Goal: Task Accomplishment & Management: Use online tool/utility

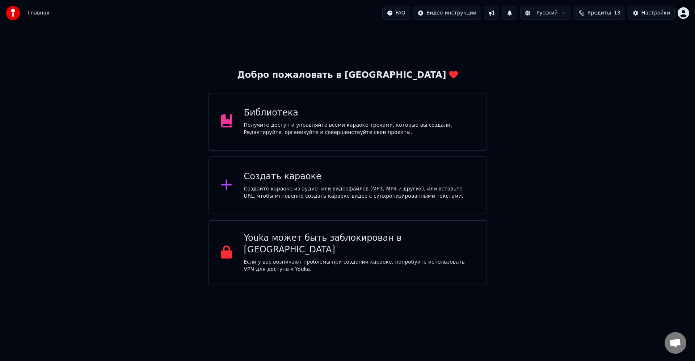
click at [363, 120] on div "Библиотека Получите доступ и управляйте всеми караоке-треками, которые вы созда…" at bounding box center [359, 121] width 230 height 29
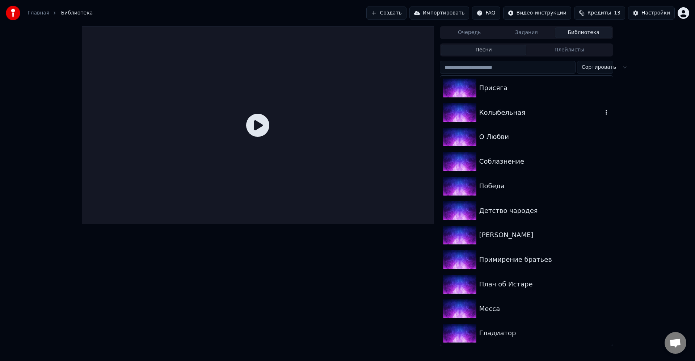
click at [517, 114] on div "Колыбельная" at bounding box center [540, 112] width 123 height 10
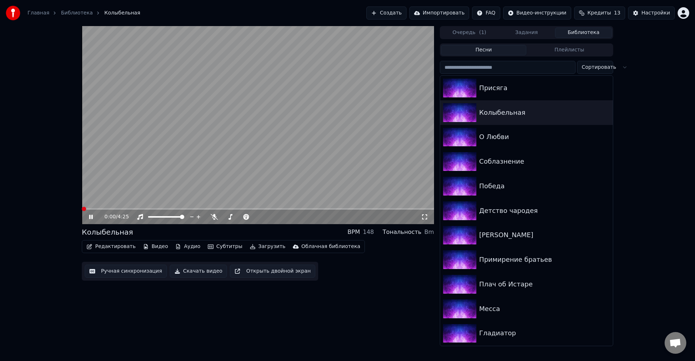
click at [216, 220] on icon at bounding box center [214, 217] width 7 height 6
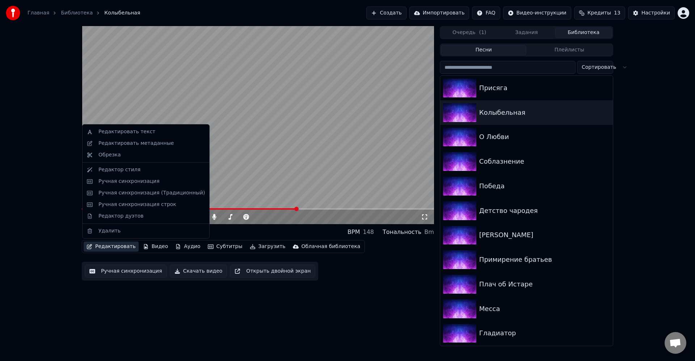
click at [116, 245] on button "Редактировать" at bounding box center [111, 246] width 55 height 10
click at [165, 182] on div "Ручная синхронизация" at bounding box center [151, 181] width 106 height 7
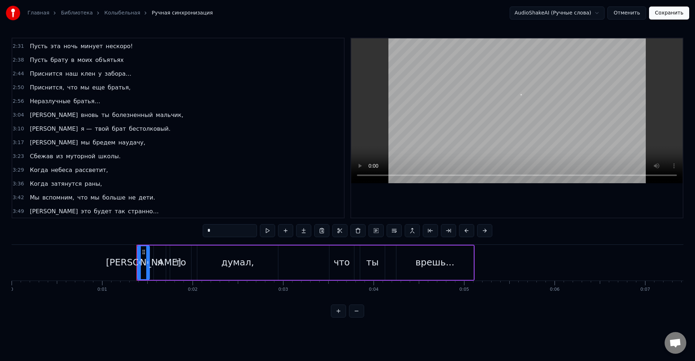
scroll to position [220, 0]
click at [38, 47] on span "Пусть" at bounding box center [38, 45] width 19 height 8
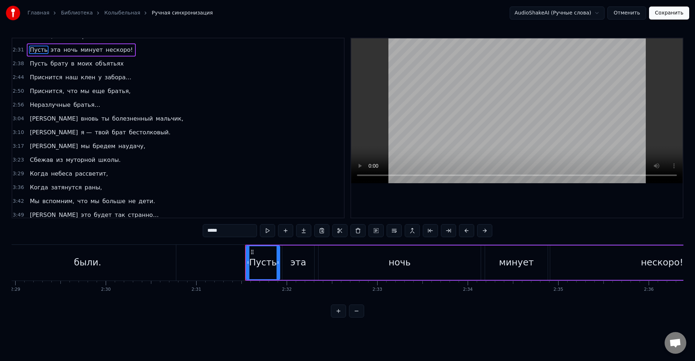
scroll to position [0, 13672]
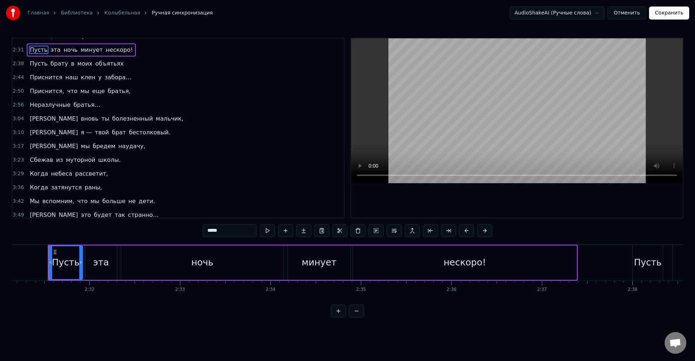
click at [72, 264] on div "Пусть" at bounding box center [66, 262] width 28 height 14
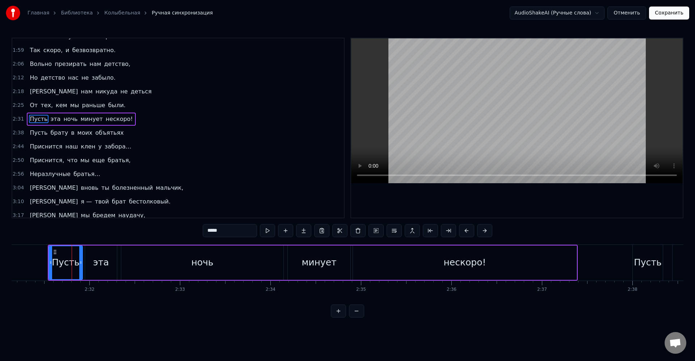
scroll to position [137, 0]
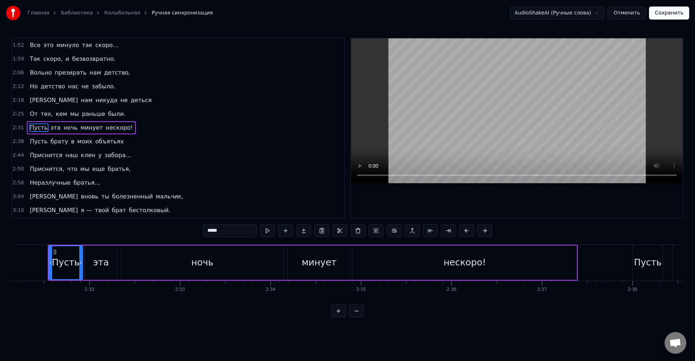
click at [106, 268] on div "эта" at bounding box center [101, 262] width 16 height 14
click at [143, 264] on div "ночь" at bounding box center [202, 262] width 162 height 34
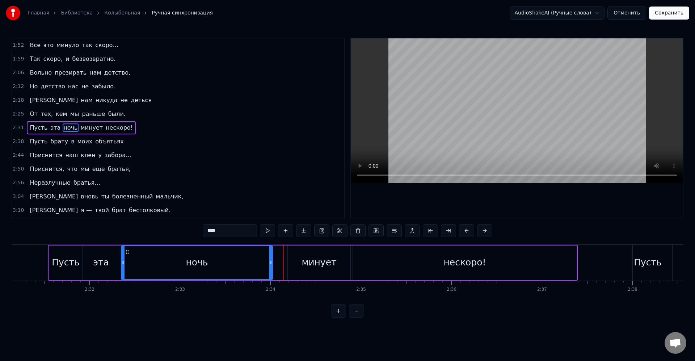
drag, startPoint x: 280, startPoint y: 266, endPoint x: 269, endPoint y: 262, distance: 11.3
click at [269, 262] on div at bounding box center [270, 262] width 3 height 33
click at [292, 262] on div "минует" at bounding box center [319, 262] width 63 height 34
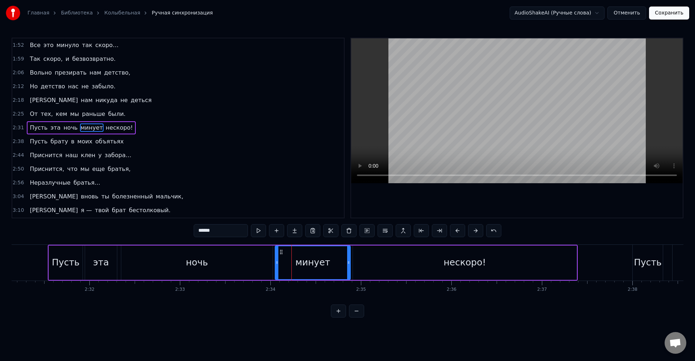
drag, startPoint x: 290, startPoint y: 262, endPoint x: 277, endPoint y: 259, distance: 12.8
click at [276, 260] on icon at bounding box center [276, 262] width 3 height 6
drag, startPoint x: 276, startPoint y: 264, endPoint x: 281, endPoint y: 264, distance: 5.1
click at [281, 264] on icon at bounding box center [280, 262] width 3 height 6
click at [271, 259] on div "ночь" at bounding box center [196, 262] width 151 height 34
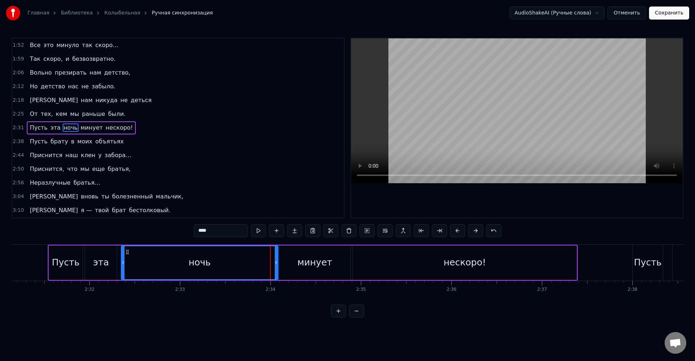
drag, startPoint x: 272, startPoint y: 261, endPoint x: 278, endPoint y: 264, distance: 6.5
click at [278, 264] on icon at bounding box center [276, 262] width 3 height 6
click at [287, 264] on div "минует" at bounding box center [314, 262] width 71 height 34
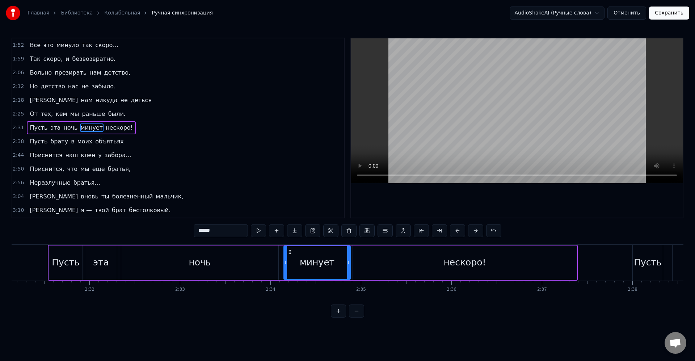
click at [285, 266] on div at bounding box center [285, 262] width 3 height 33
click at [291, 265] on div "минует" at bounding box center [317, 262] width 66 height 33
drag, startPoint x: 346, startPoint y: 261, endPoint x: 339, endPoint y: 261, distance: 6.9
click at [339, 261] on icon at bounding box center [339, 262] width 3 height 6
click at [365, 265] on div "нескоро!" at bounding box center [465, 262] width 224 height 34
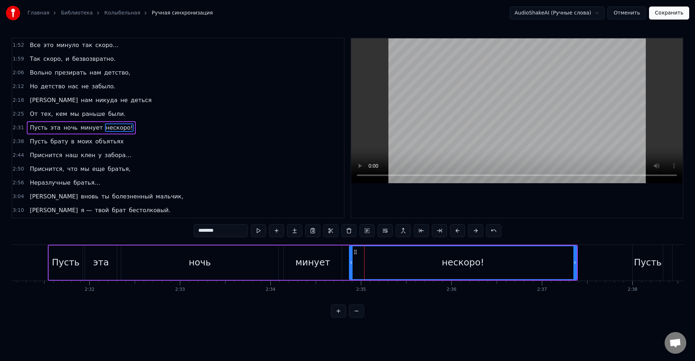
drag, startPoint x: 354, startPoint y: 262, endPoint x: 348, endPoint y: 261, distance: 5.1
click at [350, 261] on icon at bounding box center [351, 262] width 3 height 6
click at [355, 262] on div "нескоро!" at bounding box center [462, 262] width 228 height 33
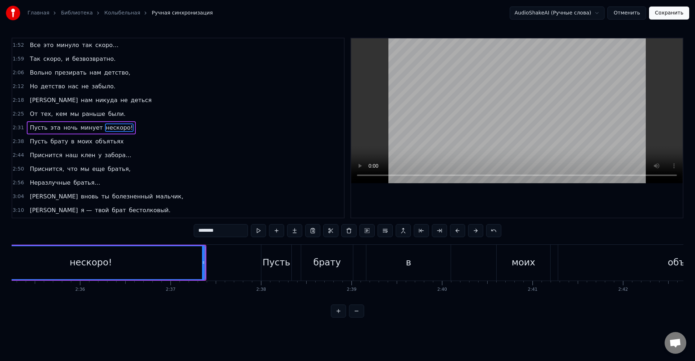
scroll to position [0, 14135]
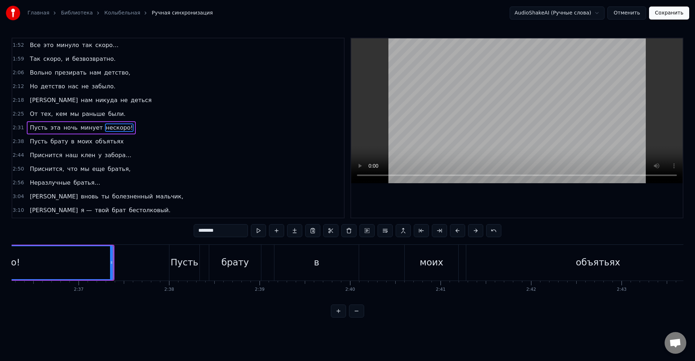
click at [198, 264] on div "Пусть" at bounding box center [184, 263] width 30 height 36
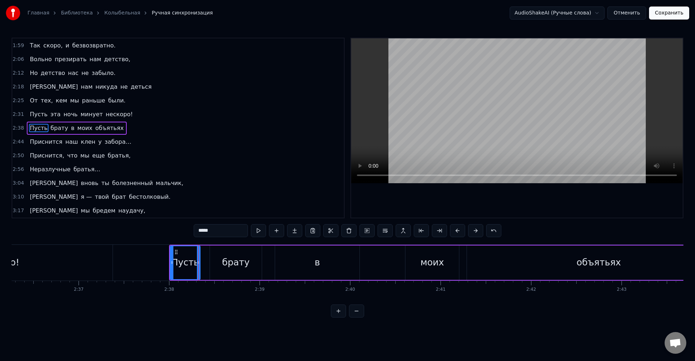
scroll to position [151, 0]
click at [243, 268] on div "брату" at bounding box center [235, 262] width 27 height 14
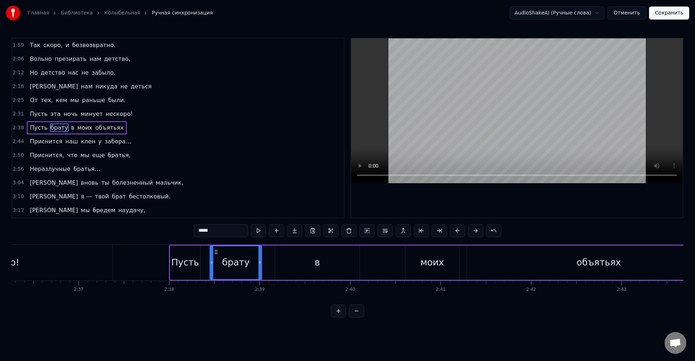
click at [291, 262] on div "в" at bounding box center [317, 262] width 84 height 34
drag, startPoint x: 277, startPoint y: 262, endPoint x: 320, endPoint y: 264, distance: 42.7
click at [350, 265] on div at bounding box center [349, 262] width 3 height 33
click at [248, 261] on div "брату" at bounding box center [235, 262] width 27 height 14
drag, startPoint x: 261, startPoint y: 261, endPoint x: 329, endPoint y: 264, distance: 68.1
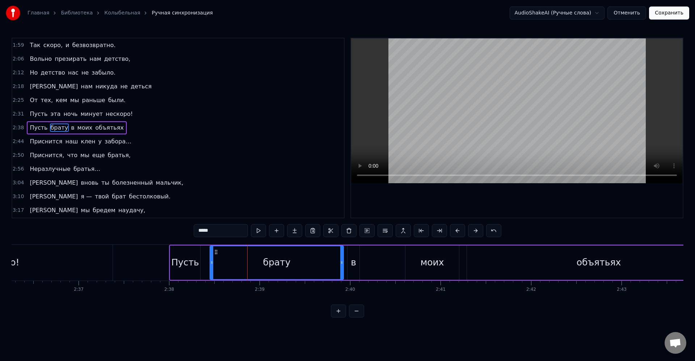
click at [342, 267] on div at bounding box center [341, 262] width 3 height 33
click at [328, 264] on div "брату" at bounding box center [276, 262] width 133 height 33
click at [350, 263] on div "в" at bounding box center [353, 262] width 12 height 34
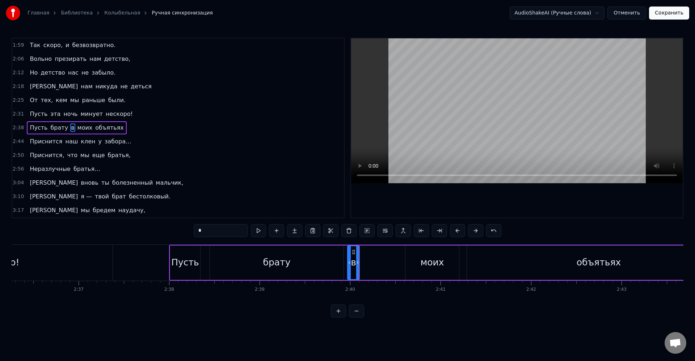
click at [418, 271] on div "моих" at bounding box center [432, 262] width 54 height 34
type input "****"
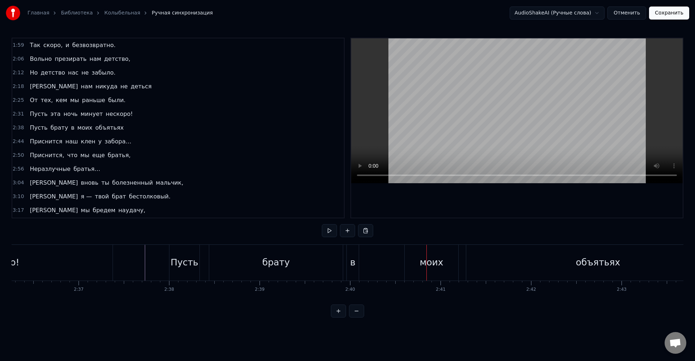
click at [373, 264] on div "Пусть брату в моих объятьях" at bounding box center [450, 263] width 562 height 36
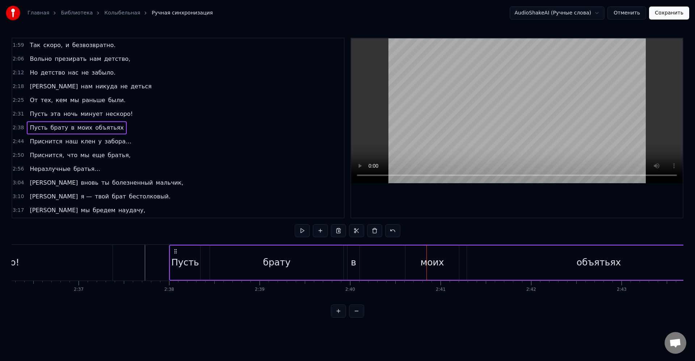
click at [357, 263] on div "в" at bounding box center [353, 262] width 12 height 34
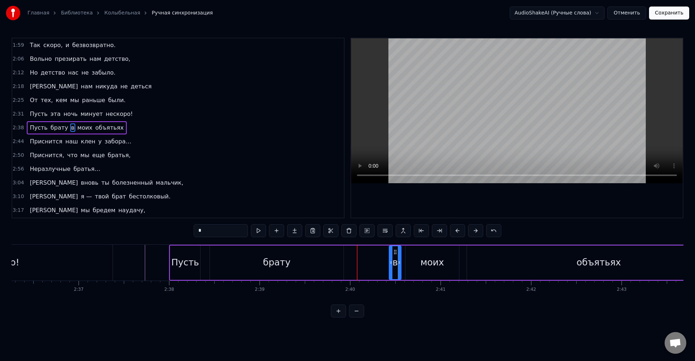
drag, startPoint x: 353, startPoint y: 253, endPoint x: 394, endPoint y: 257, distance: 41.8
click at [394, 257] on div "в" at bounding box center [394, 262] width 11 height 33
click at [374, 258] on div "Пусть брату в моих объятьях" at bounding box center [450, 263] width 562 height 36
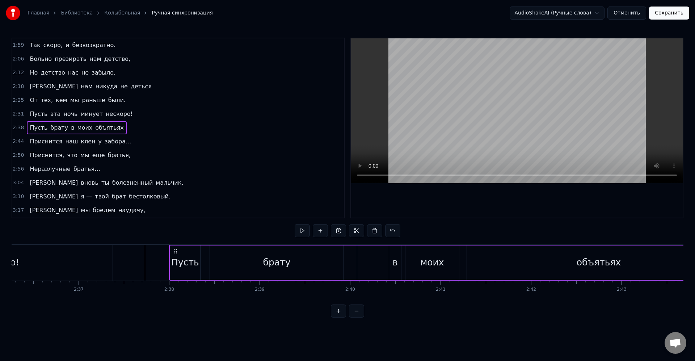
click at [344, 260] on div "Пусть брату в моих объятьях" at bounding box center [450, 263] width 562 height 36
click at [335, 263] on div "брату" at bounding box center [277, 262] width 134 height 34
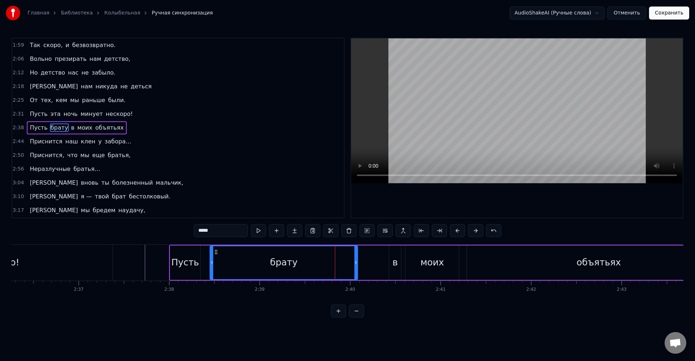
drag, startPoint x: 341, startPoint y: 262, endPoint x: 355, endPoint y: 265, distance: 14.3
click at [355, 265] on icon at bounding box center [355, 262] width 3 height 6
click at [345, 263] on div "брату" at bounding box center [283, 262] width 147 height 33
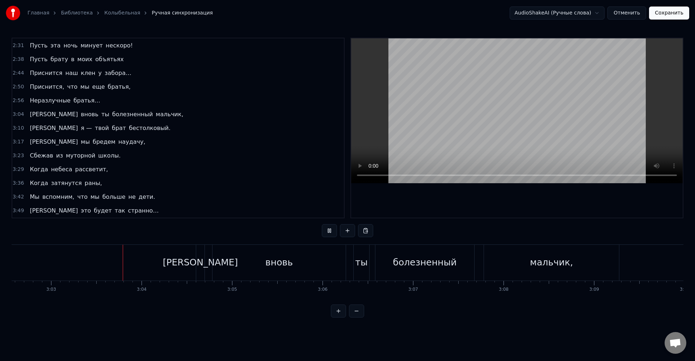
scroll to position [0, 16536]
click at [281, 264] on div "вновь" at bounding box center [256, 263] width 133 height 36
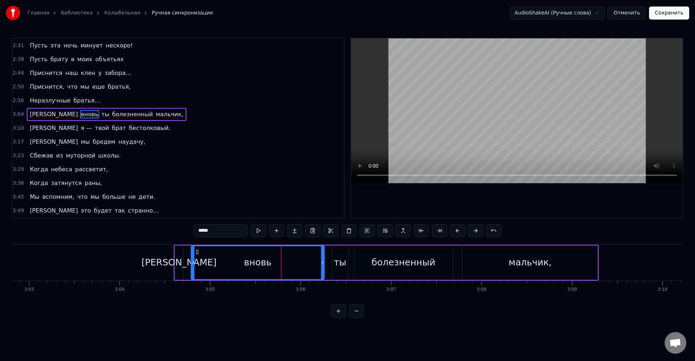
scroll to position [206, 0]
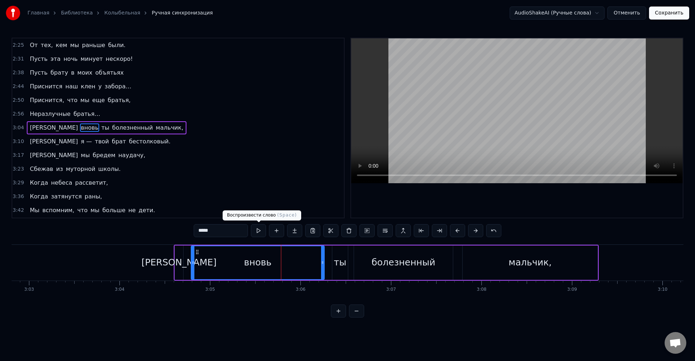
click at [224, 231] on input "*****" at bounding box center [221, 230] width 54 height 13
type input "*"
drag, startPoint x: 225, startPoint y: 231, endPoint x: 186, endPoint y: 229, distance: 39.5
click at [186, 229] on div "0:01 А я то думал, что ты врешь... 0:08 Что мол продашь меня за грош 0:16 Не ты…" at bounding box center [348, 178] width 672 height 280
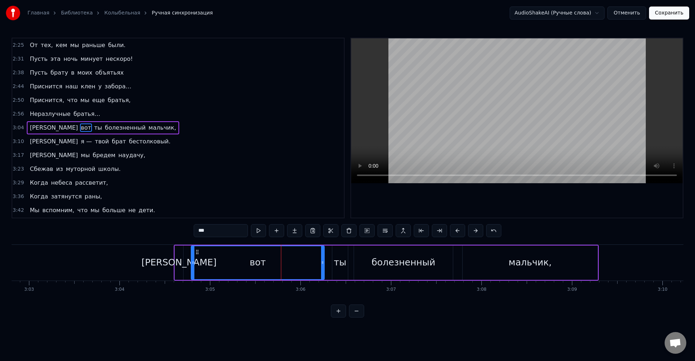
type input "***"
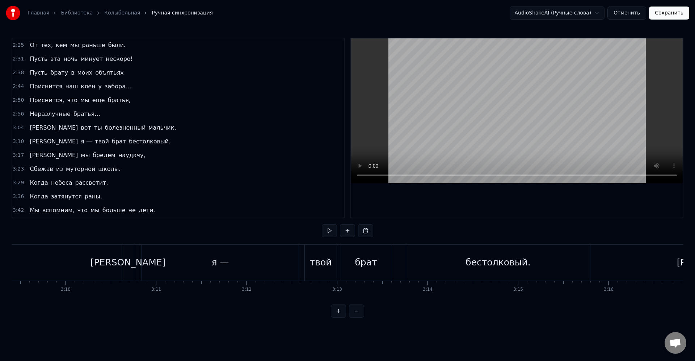
scroll to position [0, 17107]
click at [259, 270] on div "я —" at bounding box center [246, 263] width 157 height 36
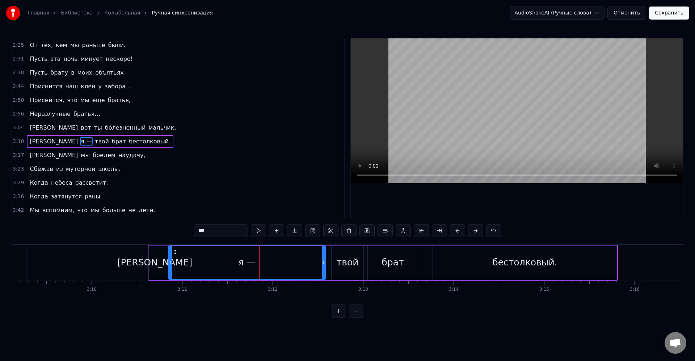
scroll to position [220, 0]
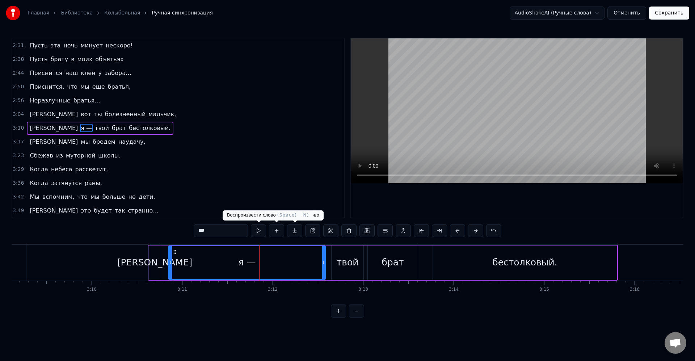
click at [235, 229] on input "***" at bounding box center [221, 230] width 54 height 13
click at [324, 262] on icon at bounding box center [323, 262] width 3 height 6
type input "*"
click at [329, 261] on div "А я твой брат бестолковый." at bounding box center [383, 263] width 470 height 36
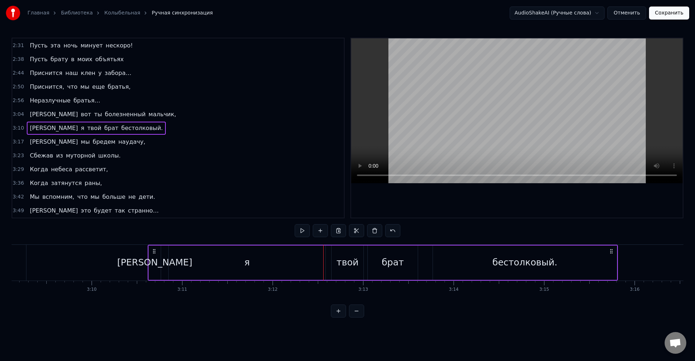
click at [327, 258] on div "А я твой брат бестолковый." at bounding box center [383, 263] width 470 height 36
click at [327, 257] on div "А я твой брат бестолковый." at bounding box center [383, 263] width 470 height 36
click at [316, 232] on button at bounding box center [320, 230] width 15 height 13
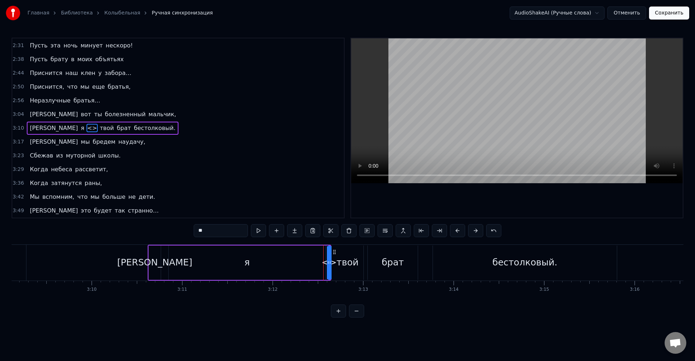
click at [224, 233] on input "**" at bounding box center [221, 230] width 54 height 13
type input "*"
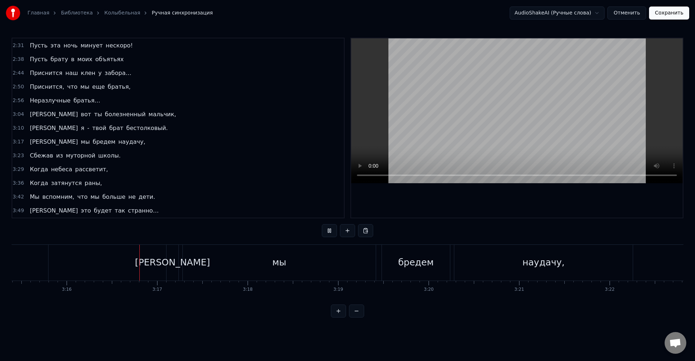
scroll to position [0, 17715]
